Goal: Information Seeking & Learning: Learn about a topic

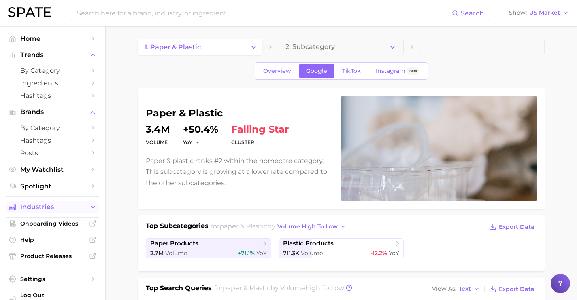
click at [76, 208] on span "Industries" at bounding box center [52, 207] width 65 height 7
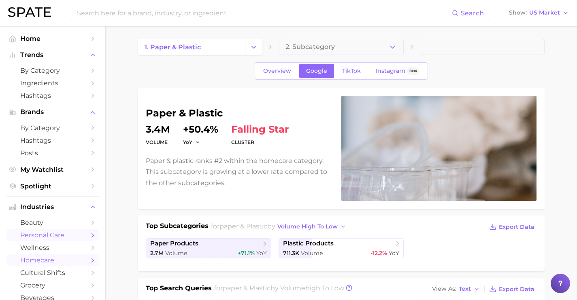
click at [75, 242] on link "personal care" at bounding box center [52, 235] width 92 height 13
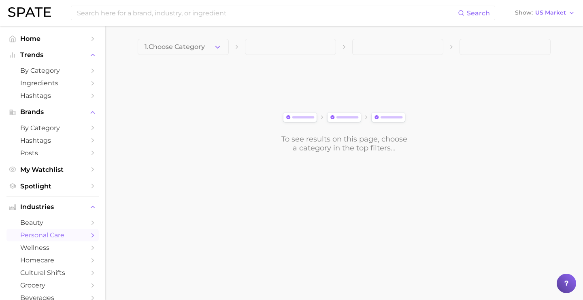
click at [197, 48] on span "1. Choose Category" at bounding box center [174, 46] width 60 height 7
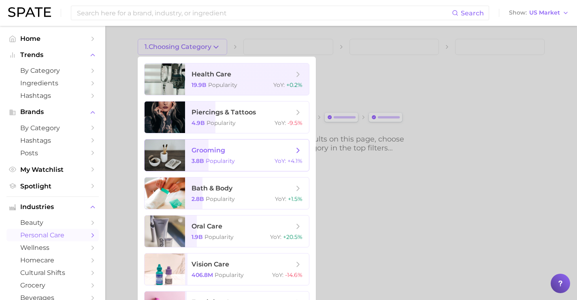
click at [269, 160] on div "3.8b Popularity YoY : +4.1%" at bounding box center [246, 160] width 111 height 7
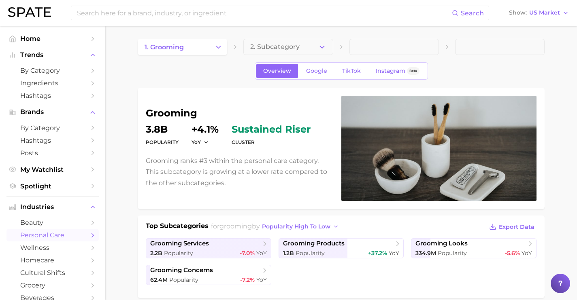
click at [289, 49] on span "2. Subcategory" at bounding box center [274, 46] width 49 height 7
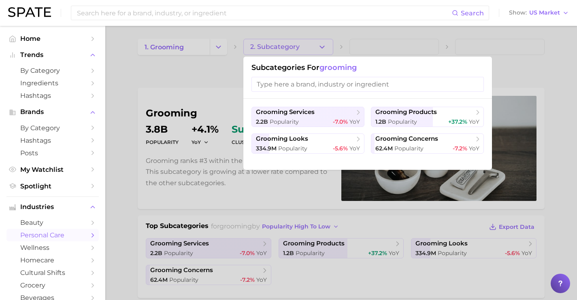
click at [219, 47] on div at bounding box center [288, 150] width 577 height 300
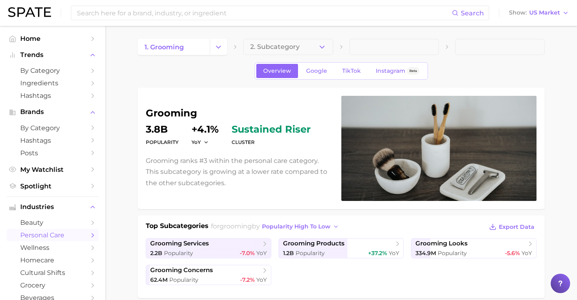
click at [219, 47] on polyline "Change Category" at bounding box center [219, 47] width 4 height 2
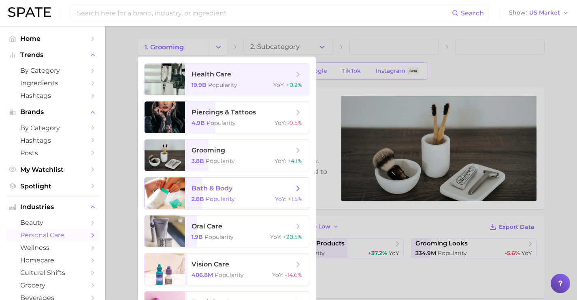
click at [239, 192] on span "bath & body" at bounding box center [242, 188] width 102 height 9
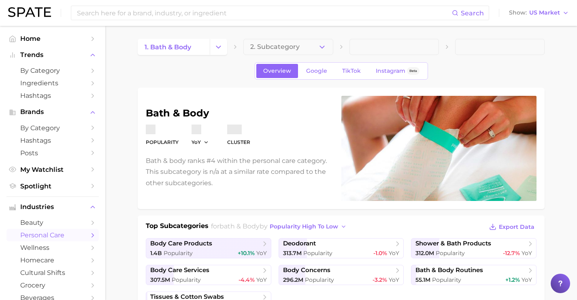
click at [299, 47] on button "2. Subcategory" at bounding box center [287, 47] width 89 height 16
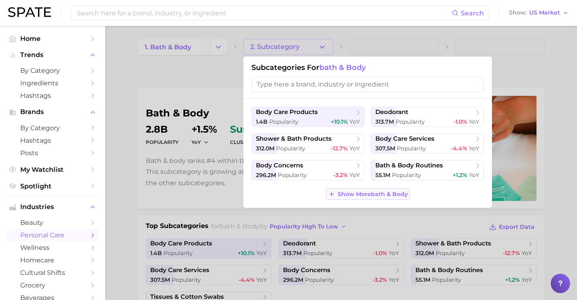
click at [380, 191] on span "Show More bath & body" at bounding box center [373, 194] width 70 height 7
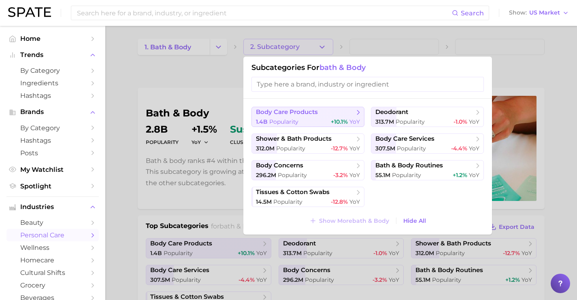
click at [341, 111] on span "body care products" at bounding box center [305, 112] width 98 height 8
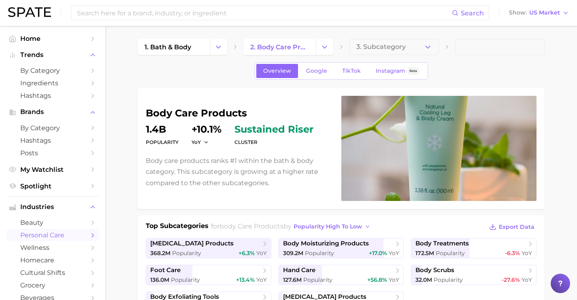
click at [406, 45] on button "3. Subcategory" at bounding box center [393, 47] width 89 height 16
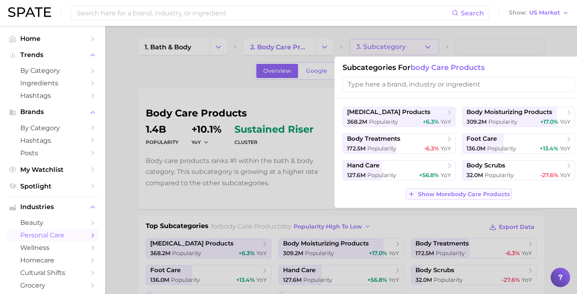
click at [453, 193] on span "Show More body care products" at bounding box center [464, 194] width 92 height 7
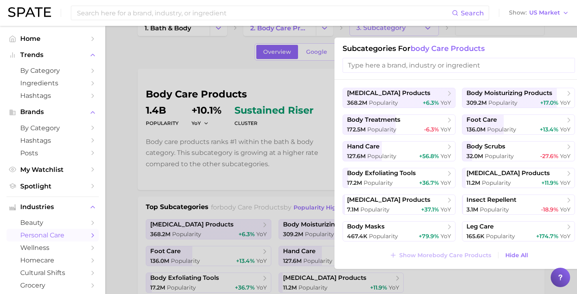
scroll to position [58, 0]
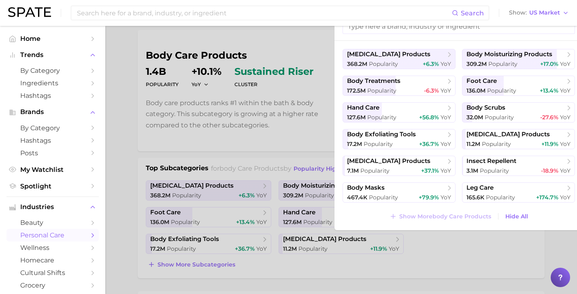
click at [264, 141] on div at bounding box center [288, 147] width 577 height 294
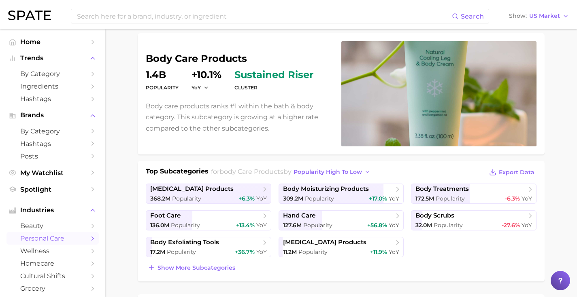
scroll to position [0, 0]
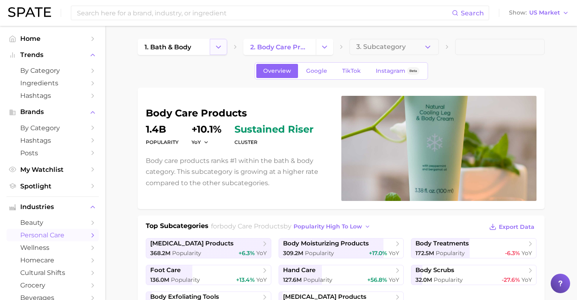
click at [220, 51] on button "Change Category" at bounding box center [218, 47] width 17 height 16
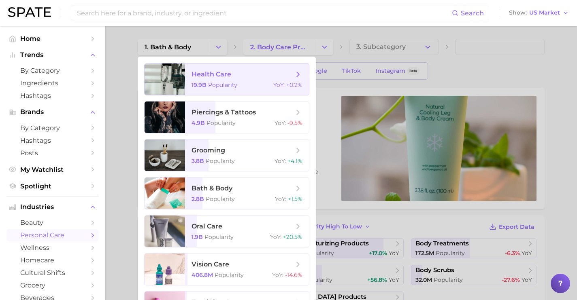
click at [244, 79] on span "health care 19.9b Popularity YoY : +0.2%" at bounding box center [247, 80] width 124 height 32
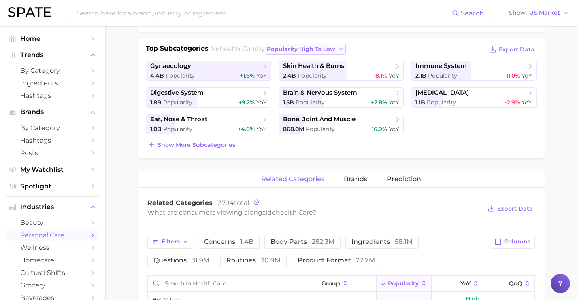
scroll to position [180, 0]
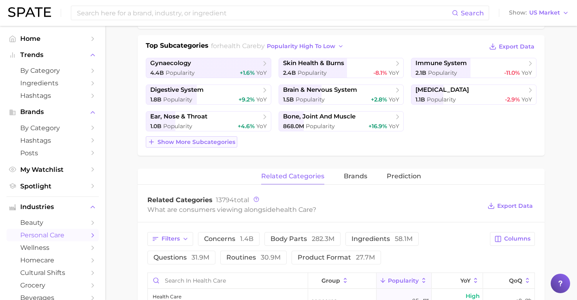
click at [218, 144] on span "Show more subcategories" at bounding box center [196, 142] width 78 height 7
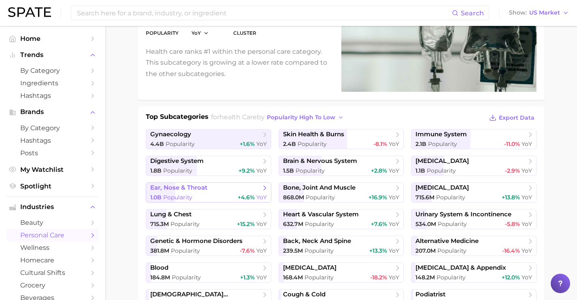
scroll to position [0, 0]
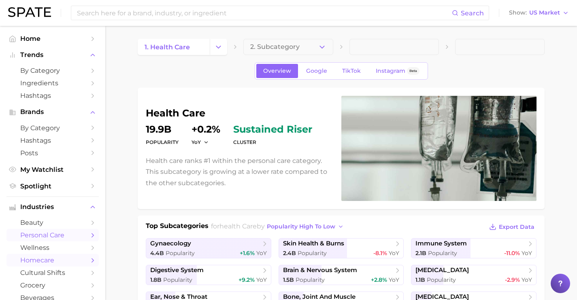
click at [73, 259] on span "homecare" at bounding box center [52, 261] width 65 height 8
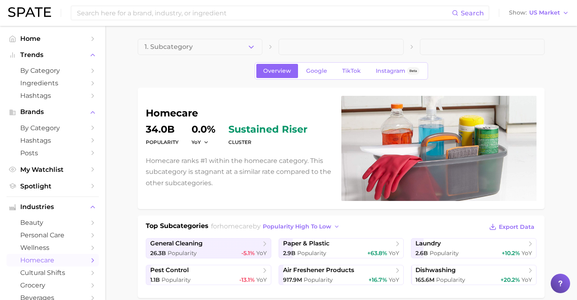
click at [242, 49] on button "1. Subcategory" at bounding box center [200, 47] width 125 height 16
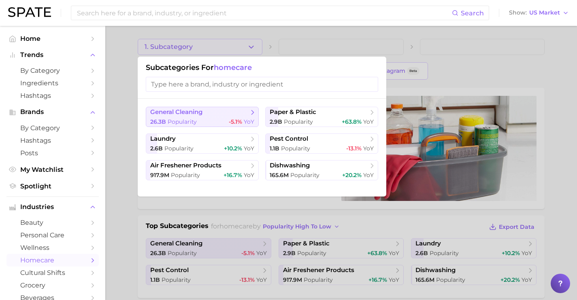
click at [238, 108] on button "general cleaning 26.3b Popularity -5.1% YoY" at bounding box center [202, 117] width 113 height 20
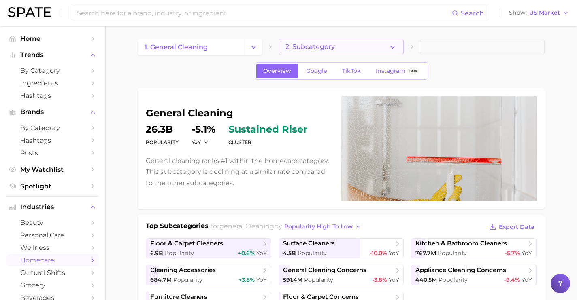
click at [345, 41] on button "2. Subcategory" at bounding box center [340, 47] width 125 height 16
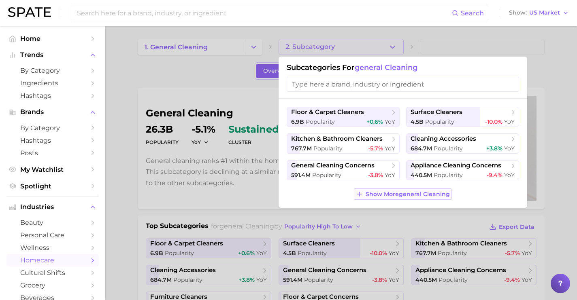
click at [407, 195] on span "Show More general cleaning" at bounding box center [407, 194] width 84 height 7
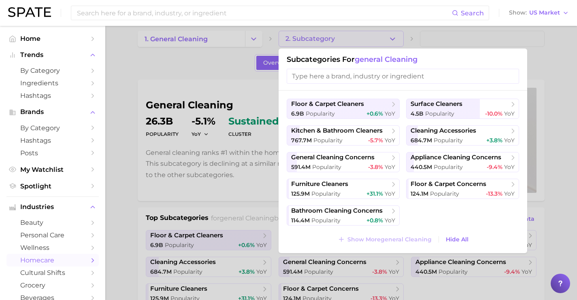
scroll to position [8, 0]
click at [259, 81] on div at bounding box center [288, 150] width 577 height 300
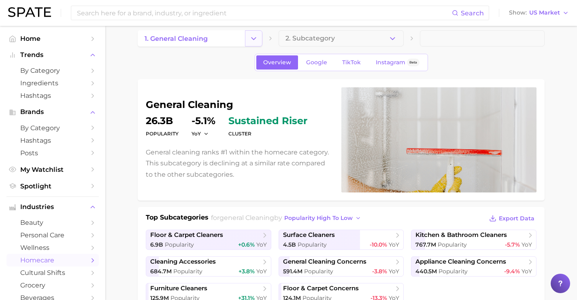
click at [257, 37] on icon "Change Category" at bounding box center [253, 38] width 8 height 8
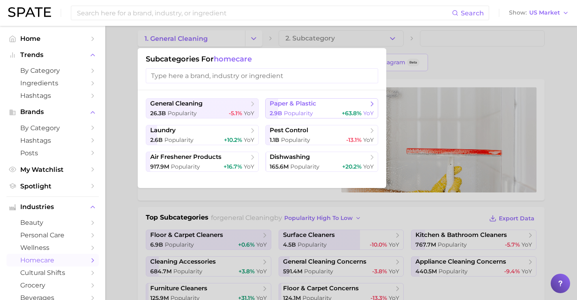
click at [280, 108] on button "paper & plastic 2.9b Popularity +63.8% YoY" at bounding box center [321, 108] width 113 height 20
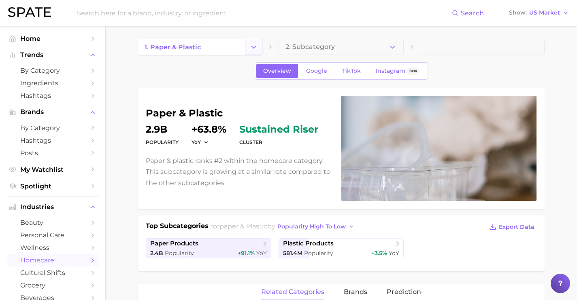
click at [251, 43] on icon "Change Category" at bounding box center [253, 47] width 8 height 8
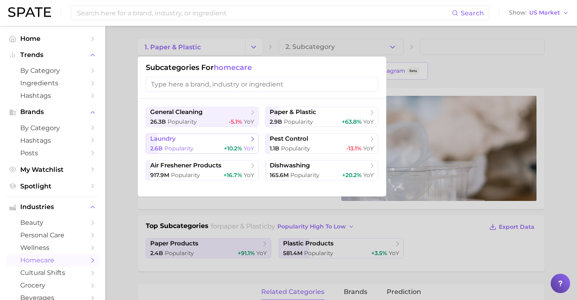
click at [225, 142] on span "laundry" at bounding box center [199, 139] width 98 height 8
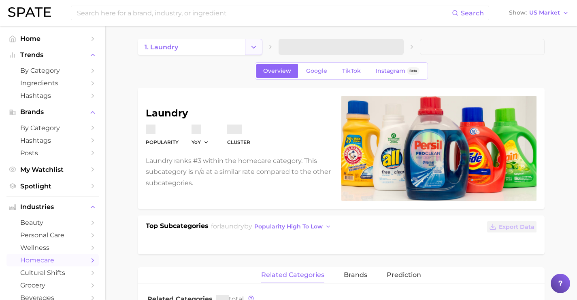
click at [256, 47] on icon "Change Category" at bounding box center [253, 47] width 8 height 8
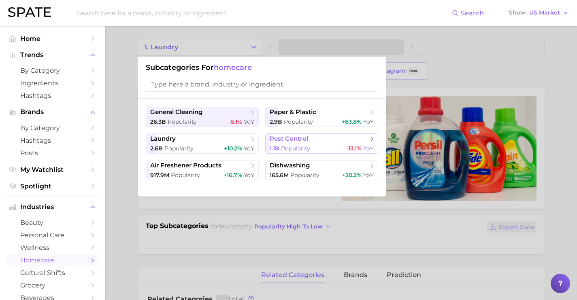
click at [310, 138] on span "pest control" at bounding box center [319, 139] width 98 height 8
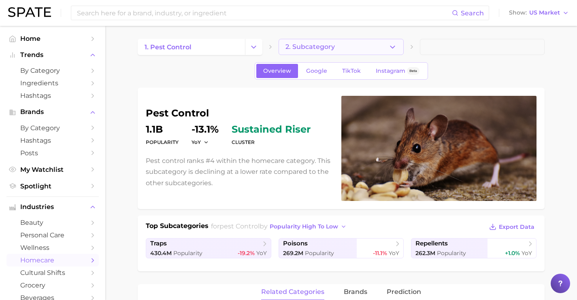
click at [311, 48] on span "2. Subcategory" at bounding box center [309, 46] width 49 height 7
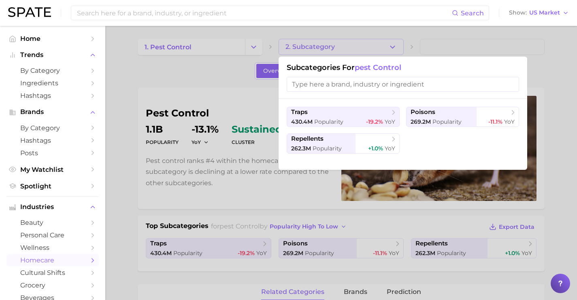
click at [234, 53] on div at bounding box center [288, 150] width 577 height 300
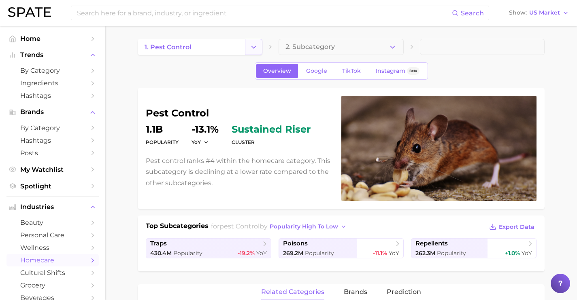
click at [257, 46] on icon "Change Category" at bounding box center [253, 47] width 8 height 8
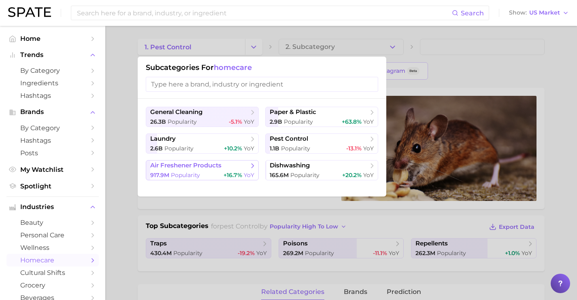
click at [215, 175] on div "917.9m Popularity +16.7% YoY" at bounding box center [202, 176] width 104 height 8
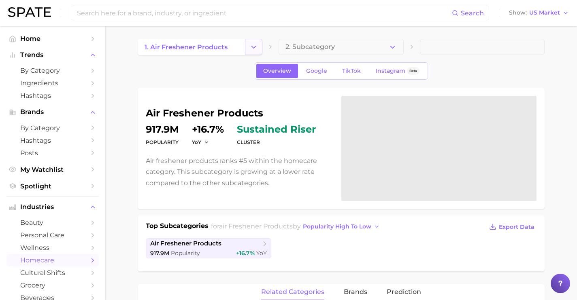
click at [258, 51] on button "Change Category" at bounding box center [253, 47] width 17 height 16
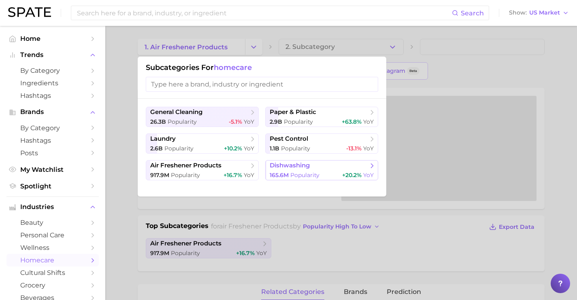
click at [318, 169] on span "dishwashing" at bounding box center [319, 166] width 98 height 8
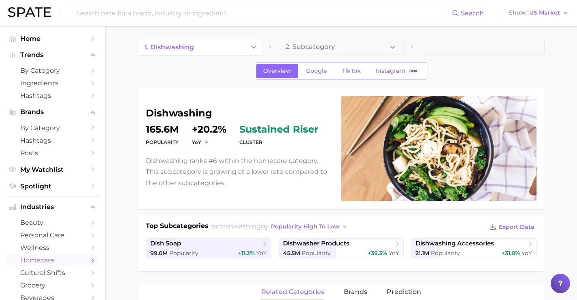
click at [315, 50] on span "2. Subcategory" at bounding box center [309, 46] width 49 height 7
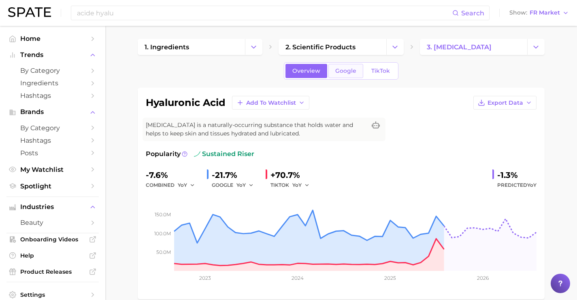
click at [343, 74] on link "Google" at bounding box center [345, 71] width 35 height 14
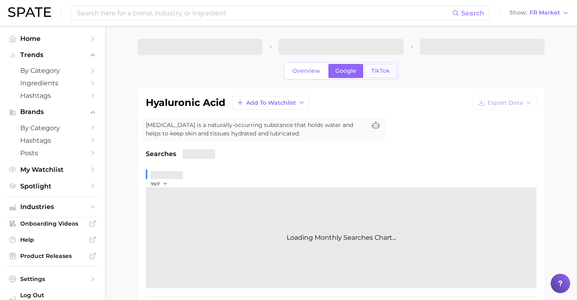
click at [365, 74] on link "TikTok" at bounding box center [380, 71] width 32 height 14
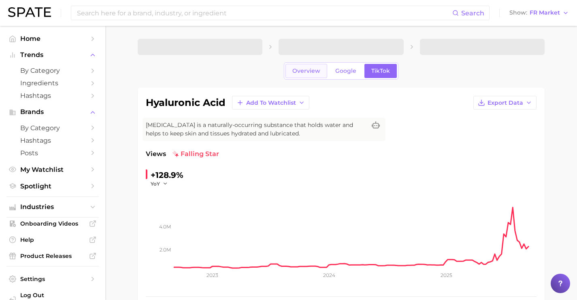
click at [300, 74] on link "Overview" at bounding box center [306, 71] width 42 height 14
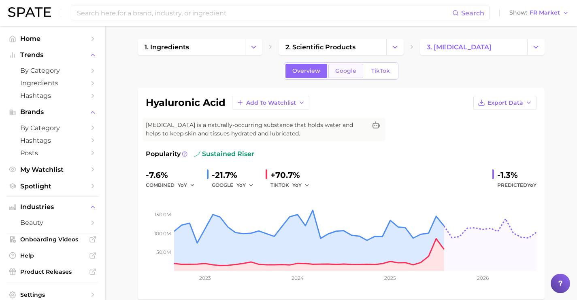
click at [338, 71] on span "Google" at bounding box center [345, 71] width 21 height 7
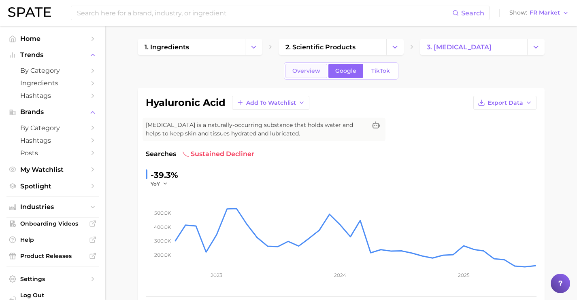
click at [308, 73] on span "Overview" at bounding box center [306, 71] width 28 height 7
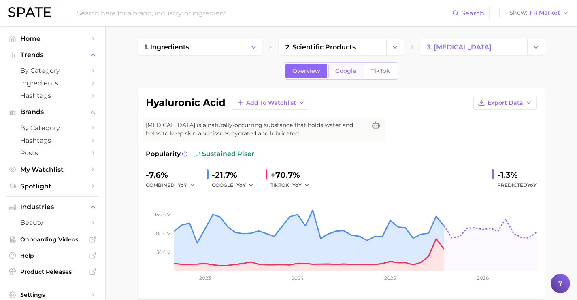
click at [334, 74] on link "Google" at bounding box center [345, 71] width 35 height 14
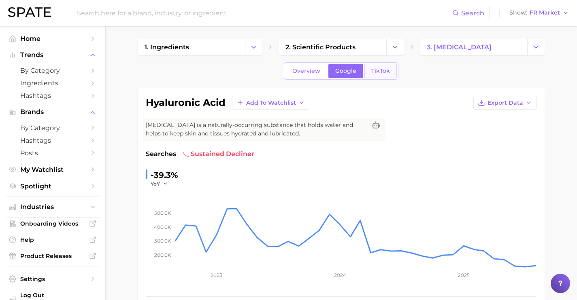
click at [370, 72] on link "TikTok" at bounding box center [380, 71] width 32 height 14
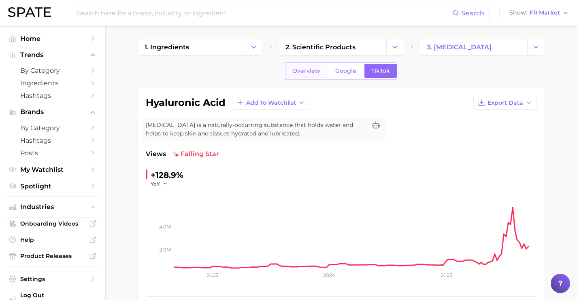
click at [312, 76] on link "Overview" at bounding box center [306, 71] width 42 height 14
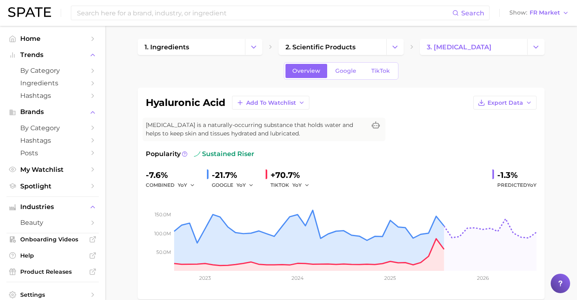
click at [306, 21] on div "Search Show FR Market" at bounding box center [288, 13] width 561 height 26
click at [305, 18] on input at bounding box center [264, 13] width 376 height 14
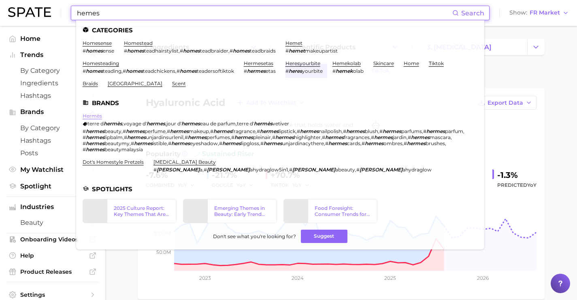
type input "hemes"
click at [99, 113] on link "hermès" at bounding box center [92, 116] width 19 height 6
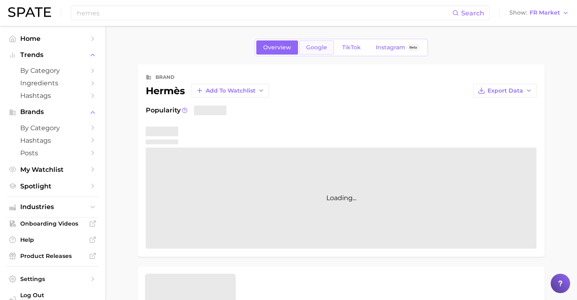
click at [315, 51] on span "Google" at bounding box center [316, 47] width 21 height 7
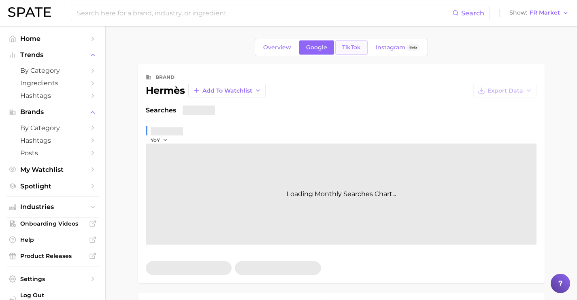
click at [342, 51] on span "TikTok" at bounding box center [351, 47] width 19 height 7
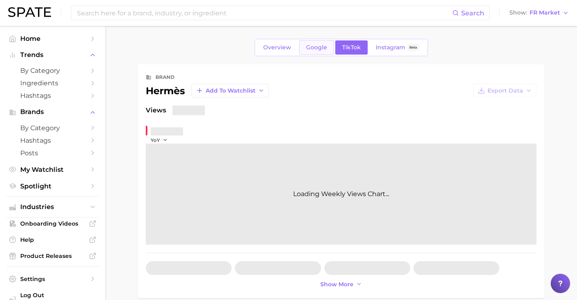
click at [317, 52] on link "Google" at bounding box center [316, 47] width 35 height 14
